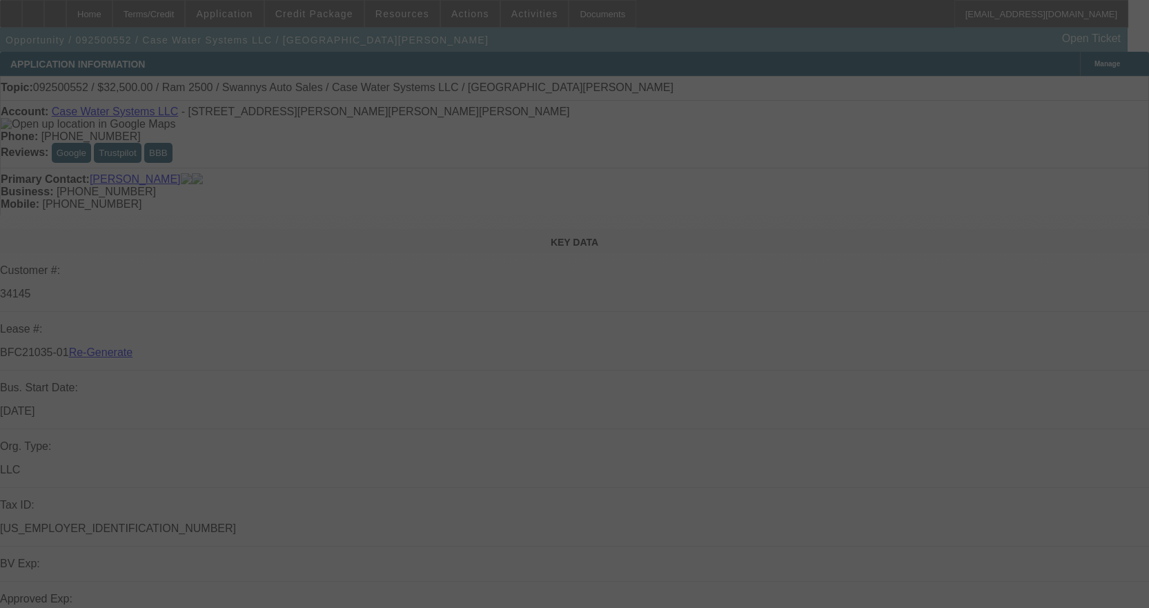
select select "3"
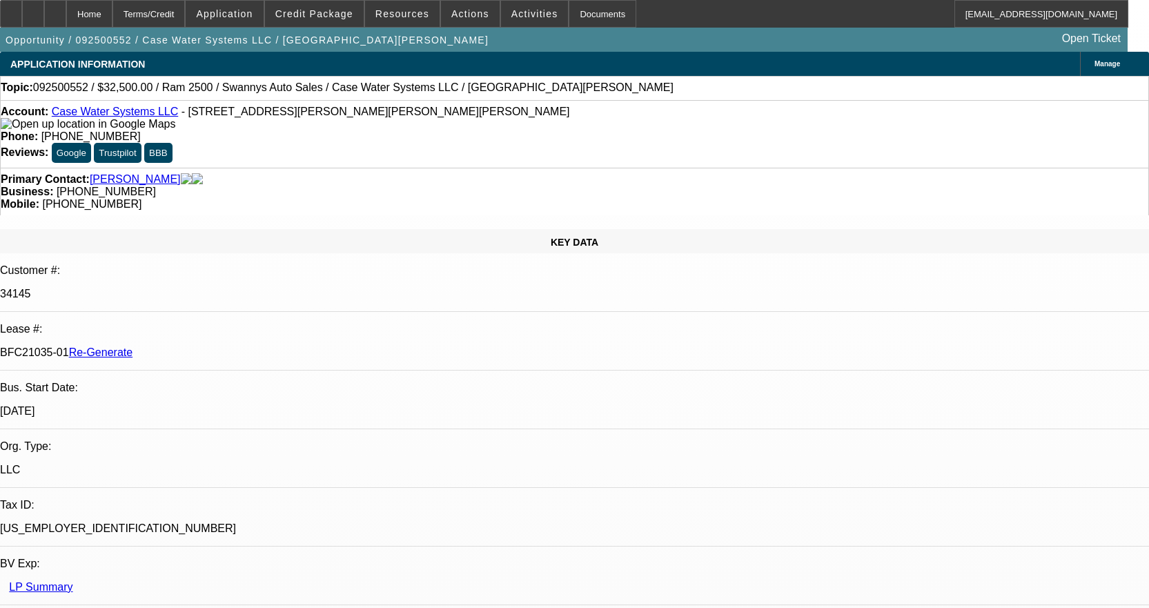
select select "0"
select select "2"
select select "0"
select select "6"
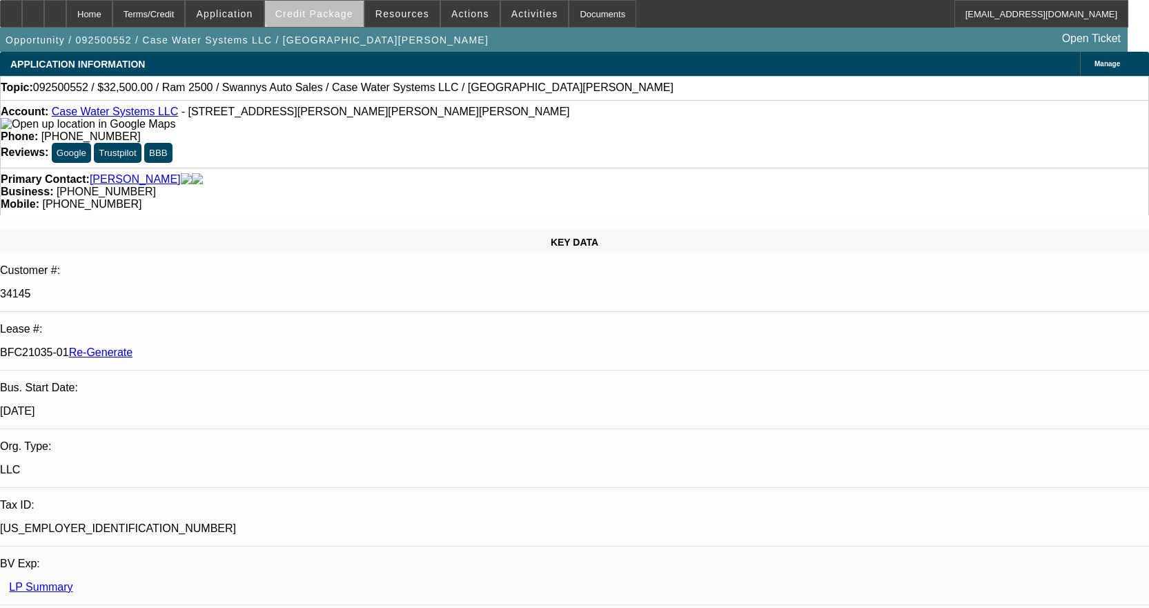
click at [339, 7] on span at bounding box center [314, 13] width 99 height 33
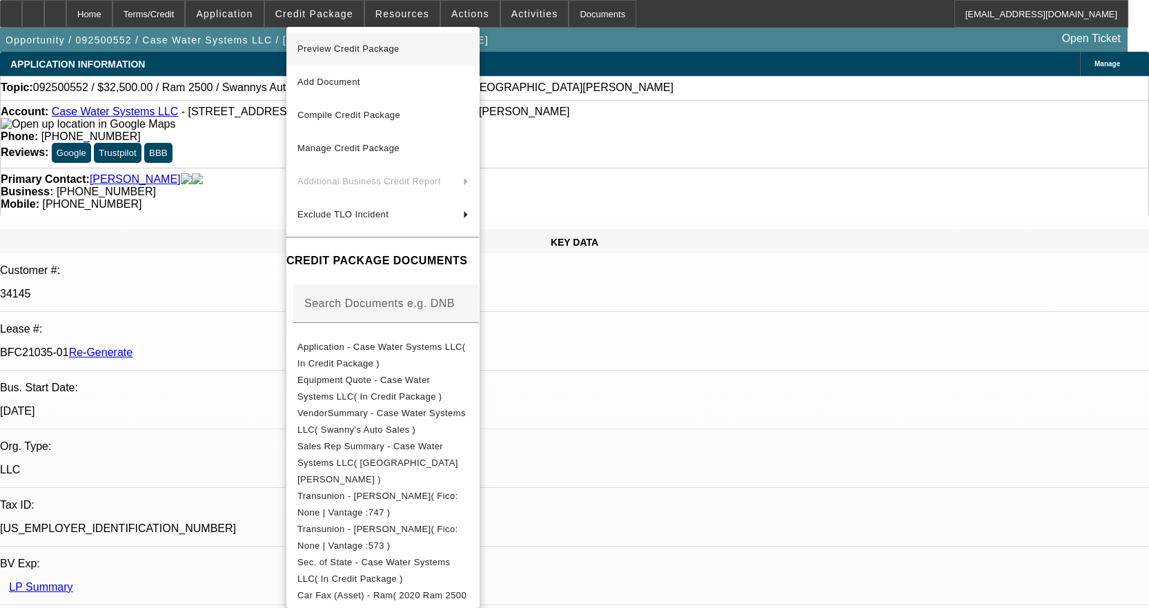
click at [320, 48] on span "Preview Credit Package" at bounding box center [349, 48] width 102 height 10
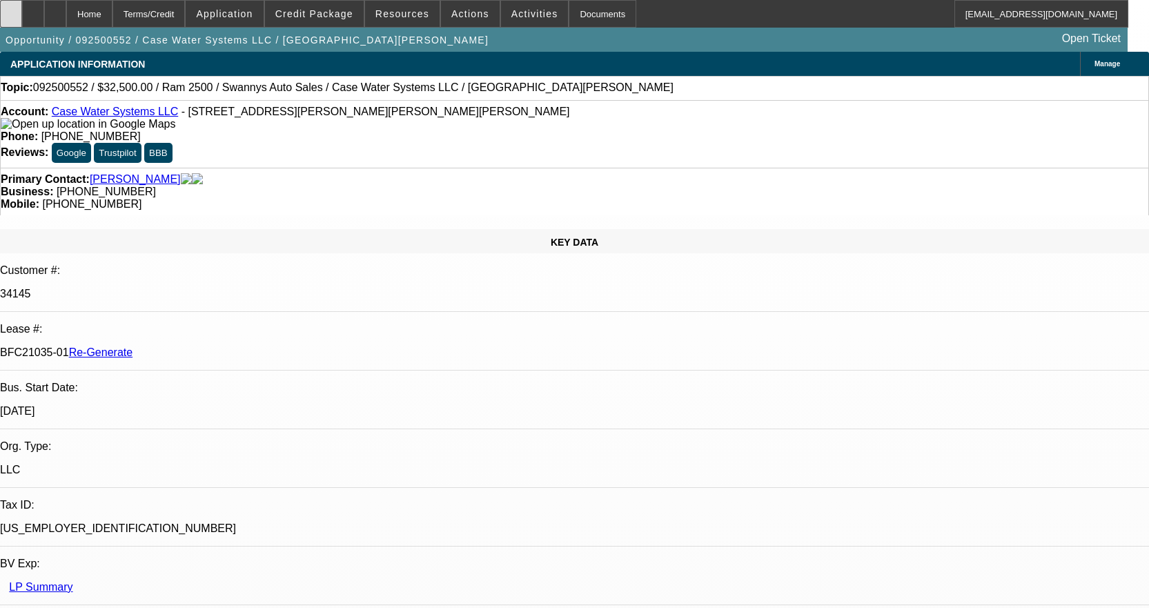
click at [22, 18] on div at bounding box center [11, 14] width 22 height 28
drag, startPoint x: 902, startPoint y: 498, endPoint x: 1003, endPoint y: 500, distance: 100.8
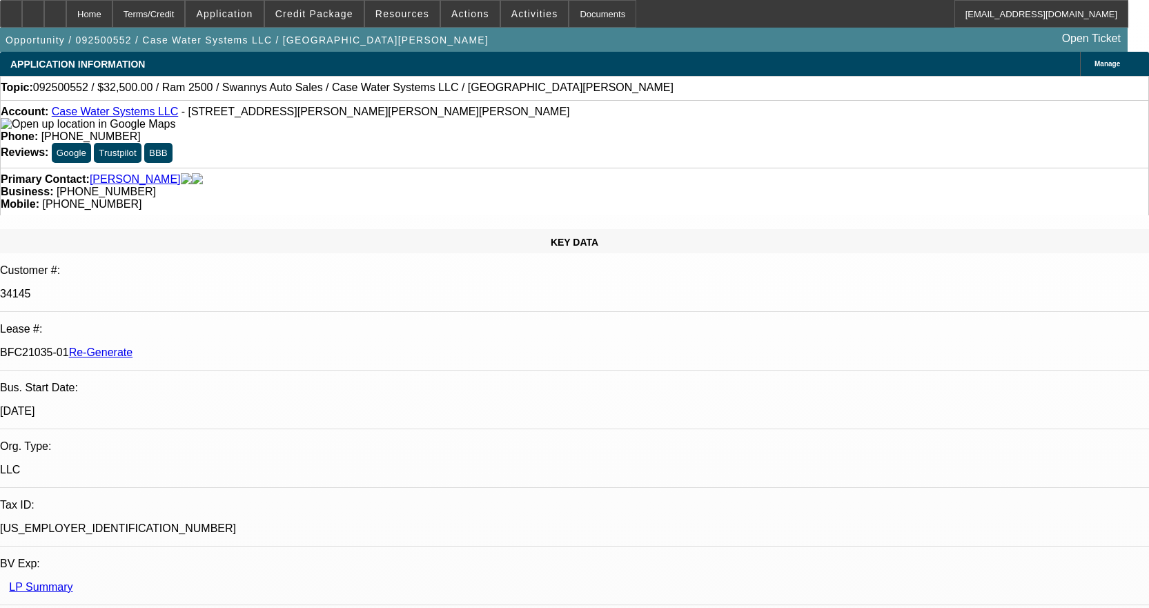
copy td "sasbwilliams@gmail.com"
click at [520, 15] on span "Activities" at bounding box center [534, 13] width 47 height 11
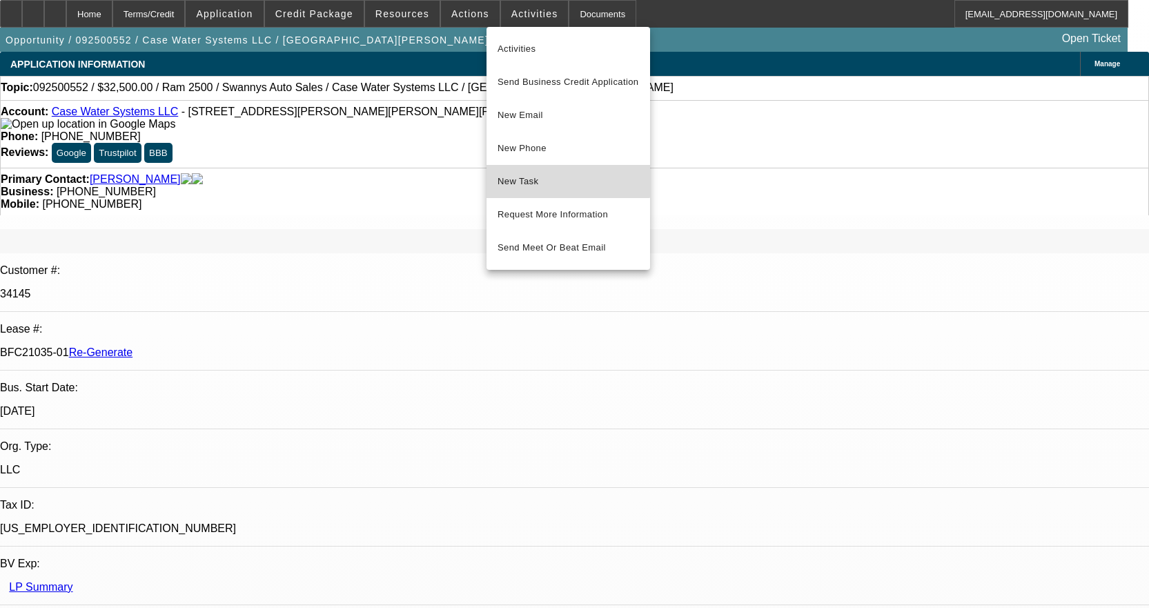
click at [561, 172] on button "New Task" at bounding box center [569, 181] width 164 height 33
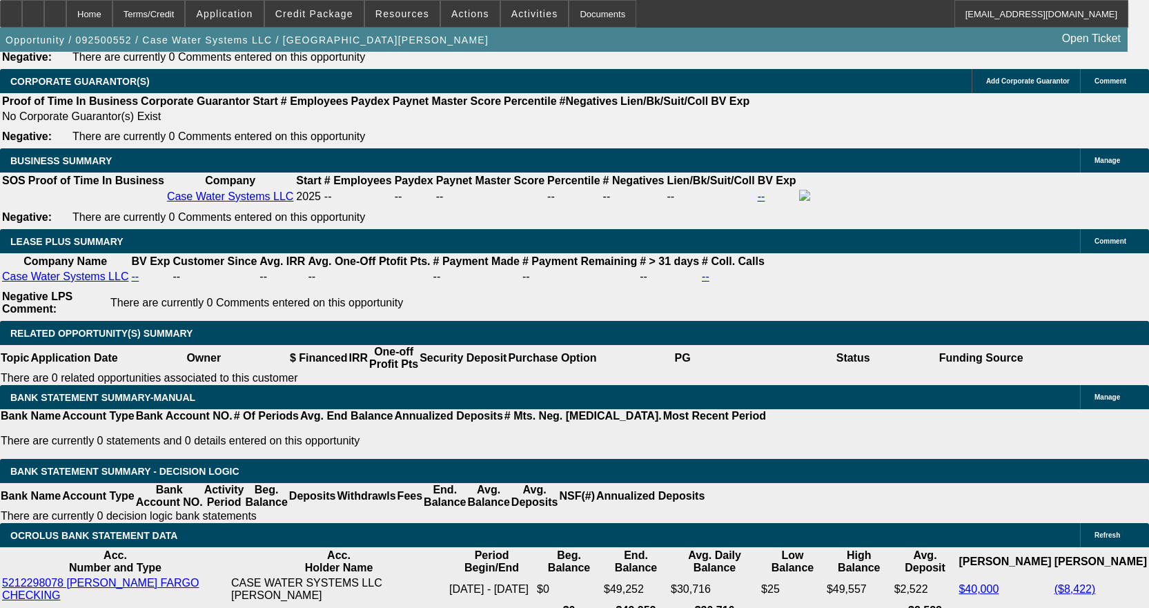
scroll to position [2347, 0]
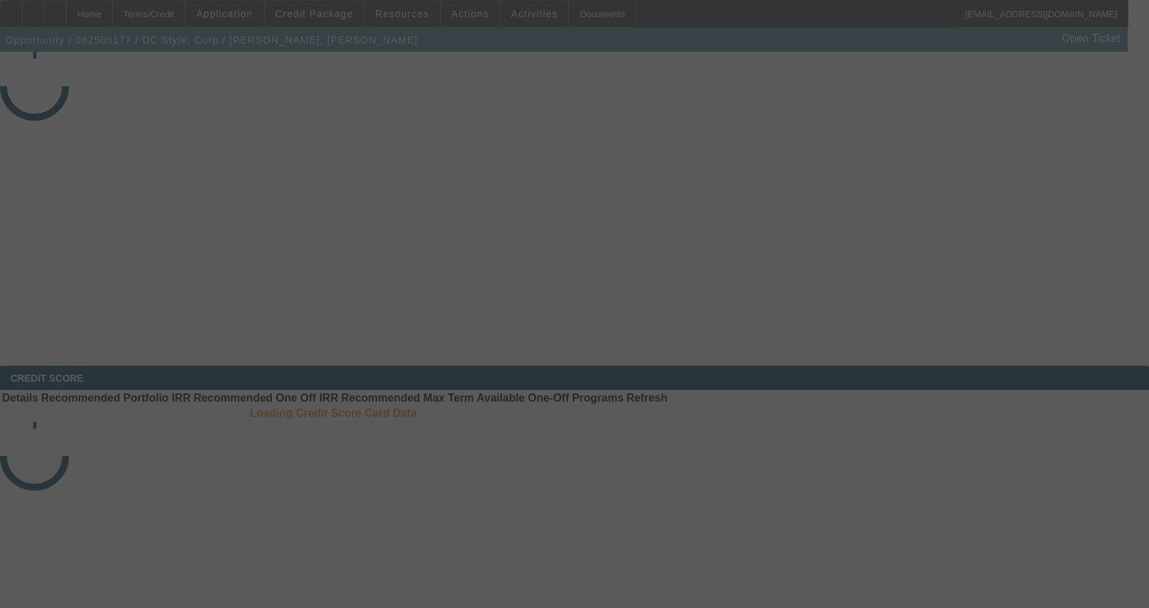
select select "3"
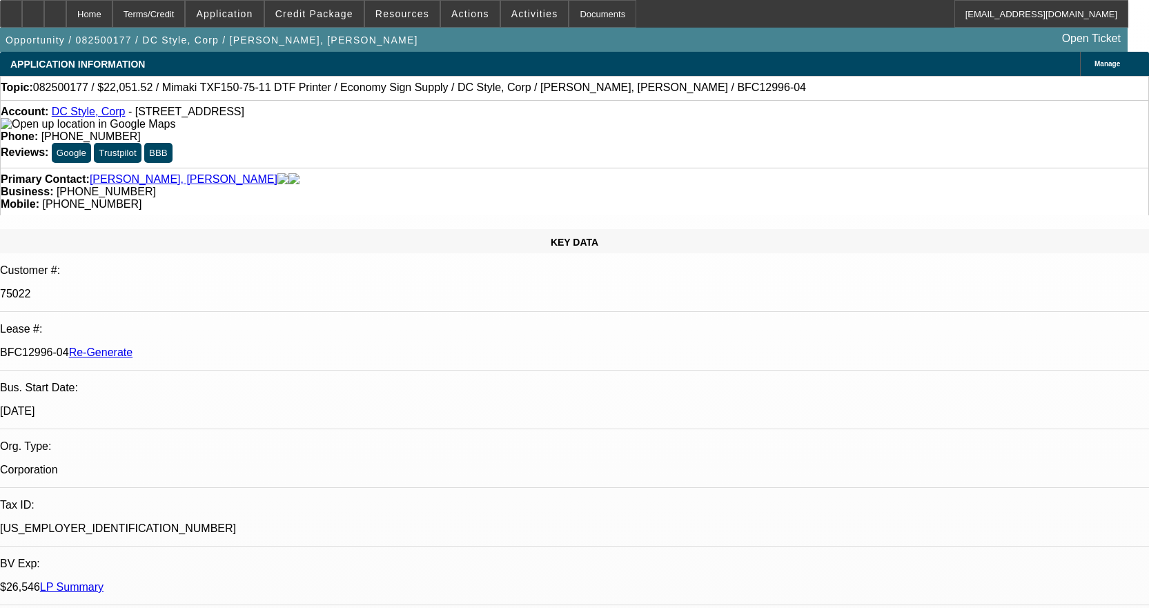
select select "0"
select select "6"
